Goal: Find specific page/section: Find specific page/section

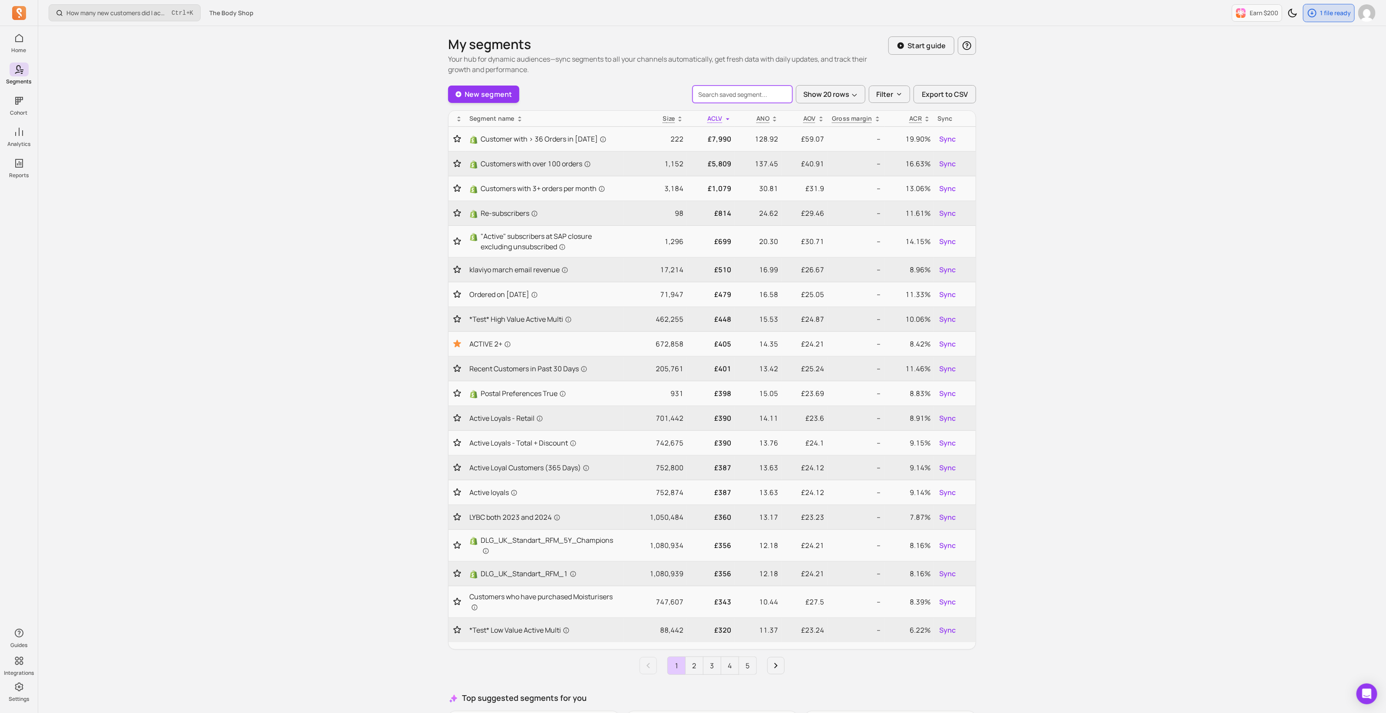
click at [732, 94] on input "search" at bounding box center [742, 94] width 100 height 17
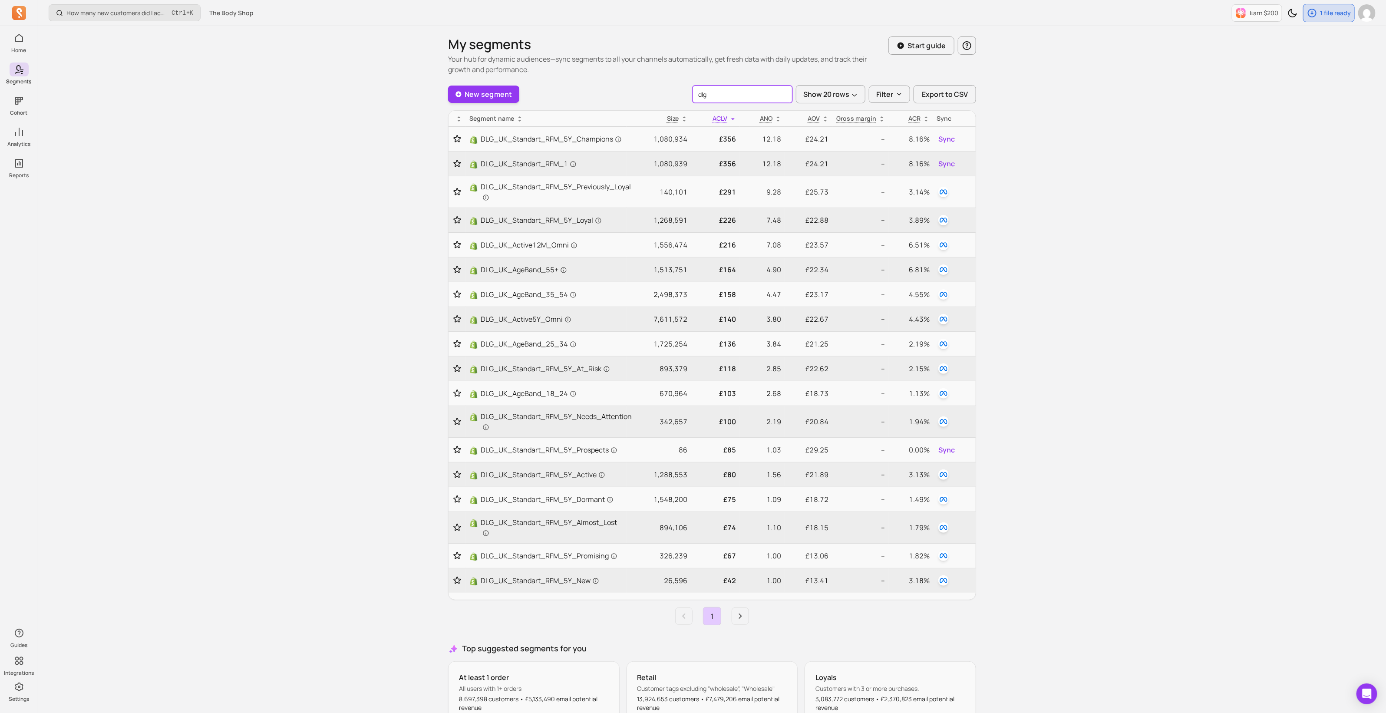
type input "dlg_"
